Goal: Information Seeking & Learning: Find specific fact

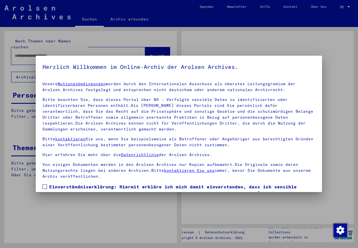
type input "**********"
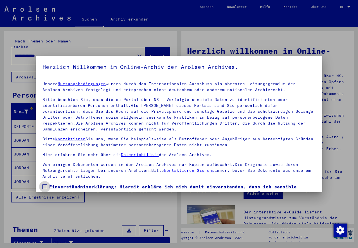
click at [46, 187] on span at bounding box center [45, 187] width 5 height 5
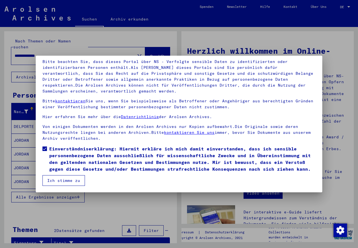
scroll to position [38, 0]
click at [75, 183] on button "Ich stimme zu" at bounding box center [64, 180] width 43 height 11
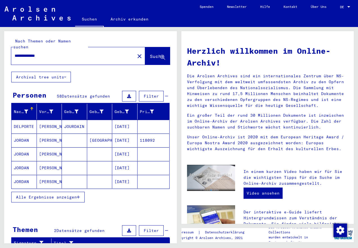
click at [60, 195] on span "Alle Ergebnisse anzeigen" at bounding box center [46, 197] width 61 height 5
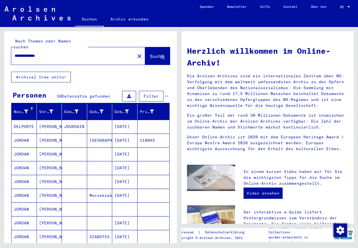
click at [118, 134] on mat-cell "[DATE]" at bounding box center [124, 141] width 25 height 14
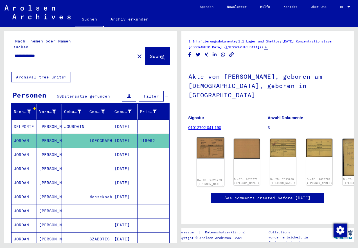
click at [206, 138] on img at bounding box center [211, 148] width 28 height 21
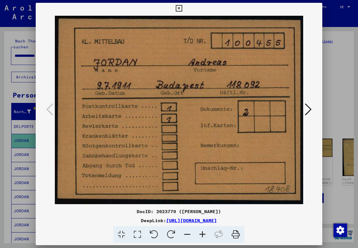
click at [311, 109] on icon at bounding box center [308, 110] width 7 height 14
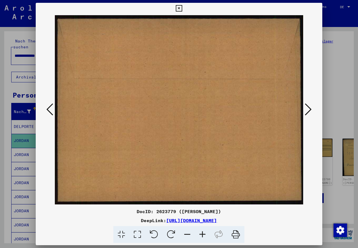
click at [311, 109] on icon at bounding box center [308, 110] width 7 height 14
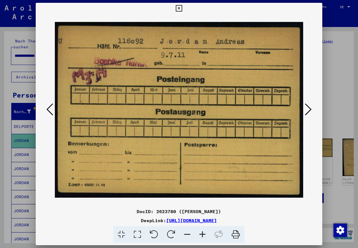
click at [311, 109] on icon at bounding box center [308, 110] width 7 height 14
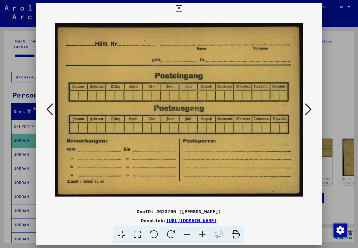
click at [311, 109] on icon at bounding box center [308, 110] width 7 height 14
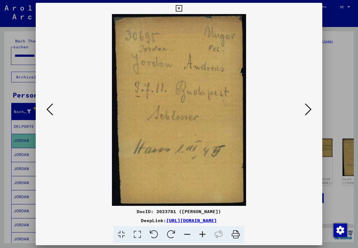
click at [311, 109] on icon at bounding box center [308, 110] width 7 height 14
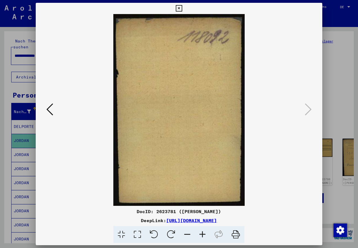
click at [182, 8] on icon at bounding box center [179, 8] width 6 height 7
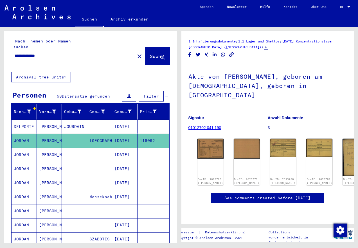
click at [101, 150] on mat-cell at bounding box center [99, 155] width 25 height 14
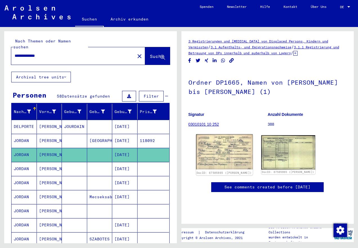
click at [224, 151] on img at bounding box center [224, 152] width 57 height 35
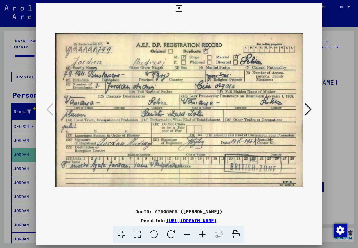
click at [307, 110] on icon at bounding box center [308, 110] width 7 height 14
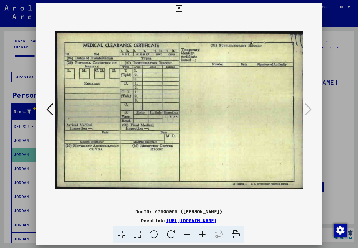
click at [182, 9] on icon at bounding box center [179, 8] width 6 height 7
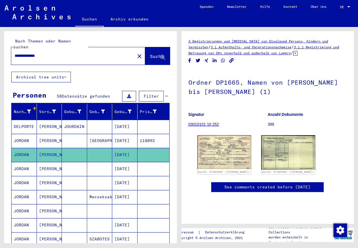
click at [120, 163] on mat-cell "[DATE]" at bounding box center [124, 169] width 25 height 14
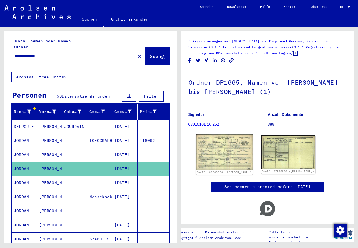
click at [229, 158] on img at bounding box center [224, 153] width 57 height 36
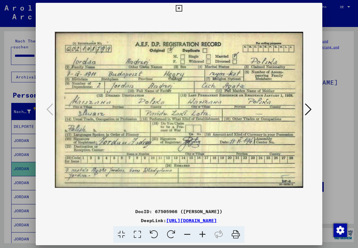
click at [308, 112] on icon at bounding box center [308, 110] width 7 height 14
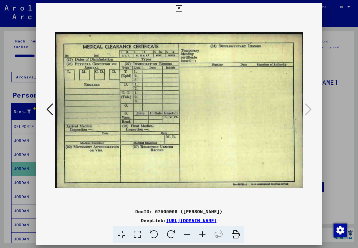
click at [182, 9] on icon at bounding box center [179, 8] width 6 height 7
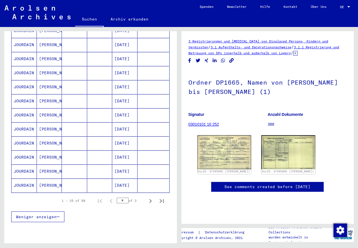
scroll to position [304, 0]
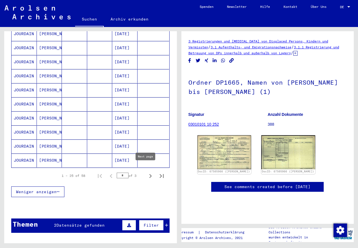
click at [147, 172] on icon "Next page" at bounding box center [151, 176] width 8 height 8
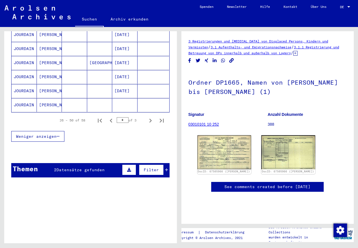
scroll to position [362, 0]
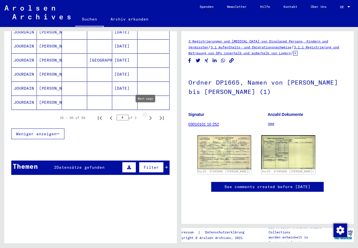
click at [147, 116] on icon "Next page" at bounding box center [151, 118] width 8 height 8
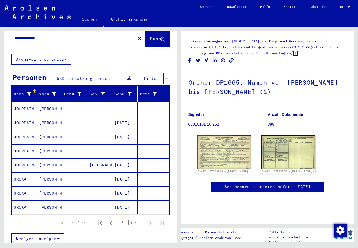
scroll to position [123, 0]
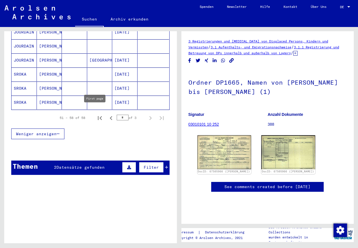
click at [98, 116] on icon "First page" at bounding box center [100, 118] width 4 height 4
type input "*"
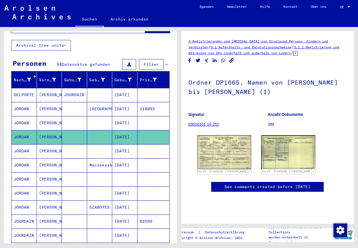
scroll to position [32, 0]
